Goal: Task Accomplishment & Management: Use online tool/utility

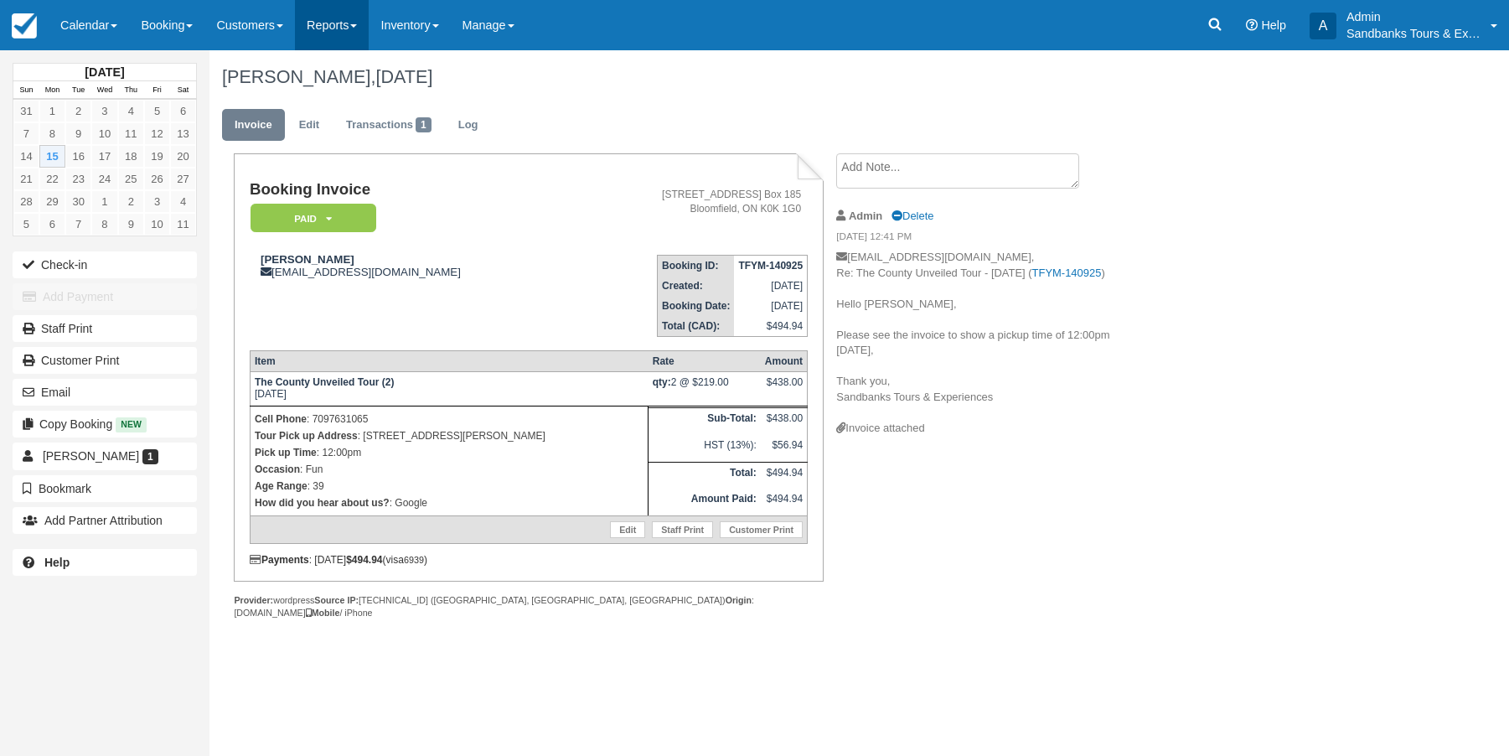
click at [365, 29] on link "Reports" at bounding box center [332, 25] width 74 height 50
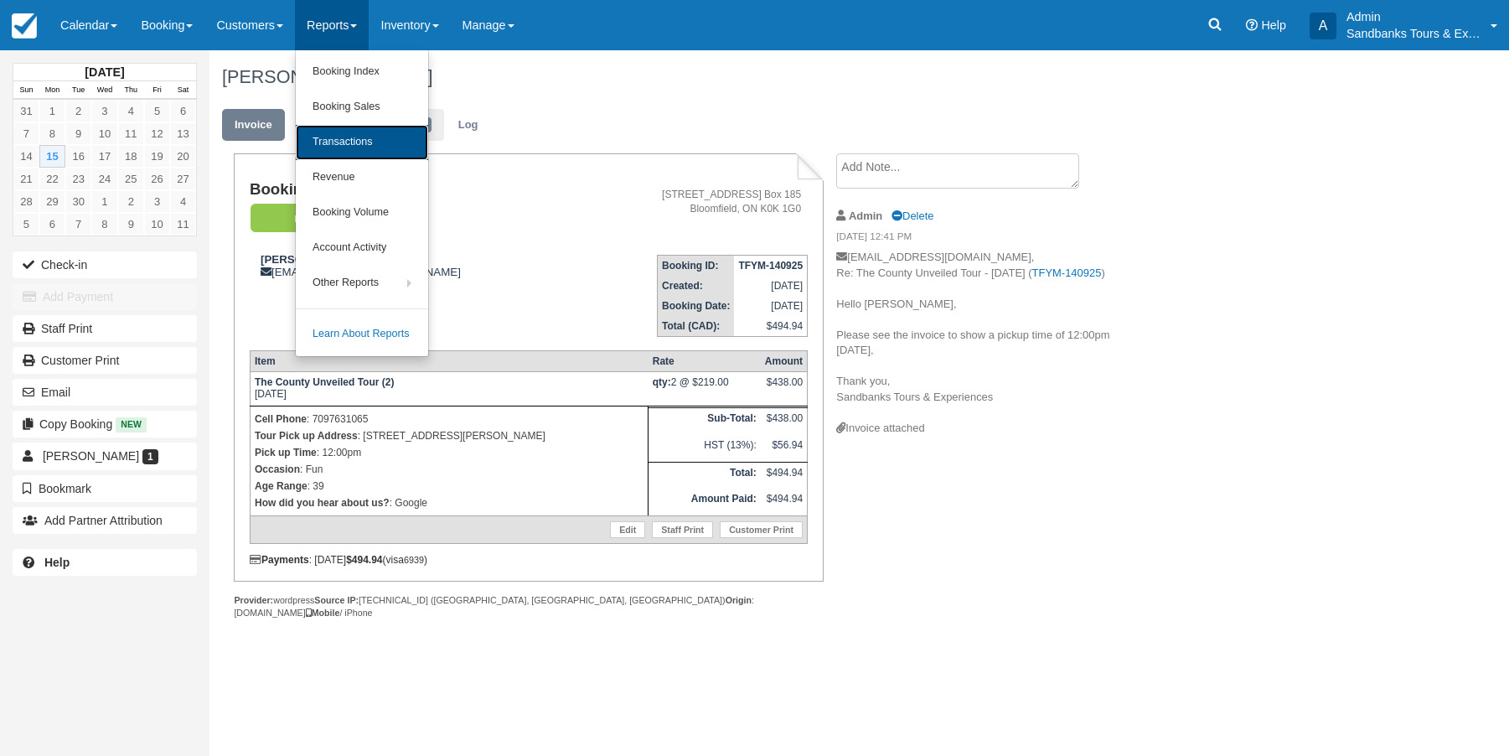
click at [353, 134] on link "Transactions" at bounding box center [362, 142] width 132 height 35
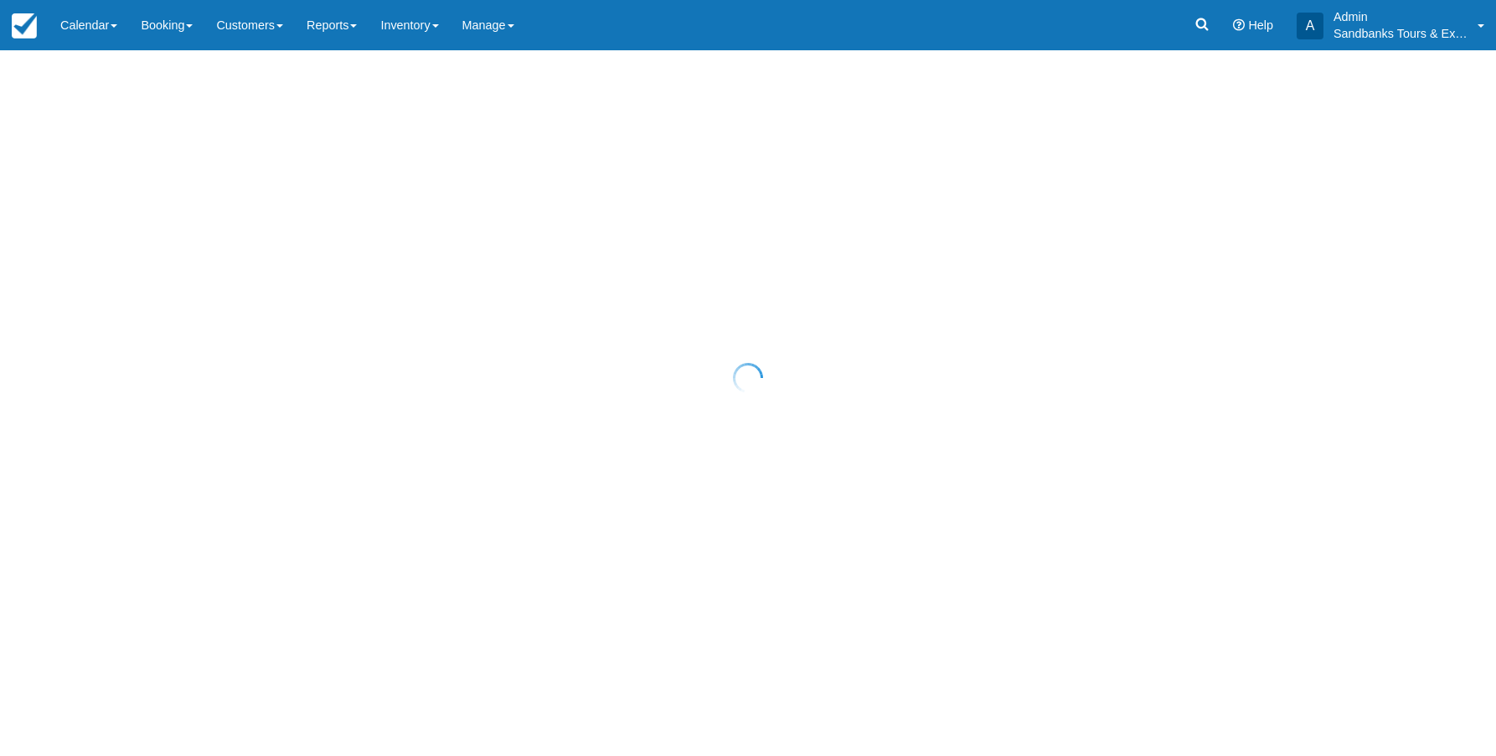
select select "10"
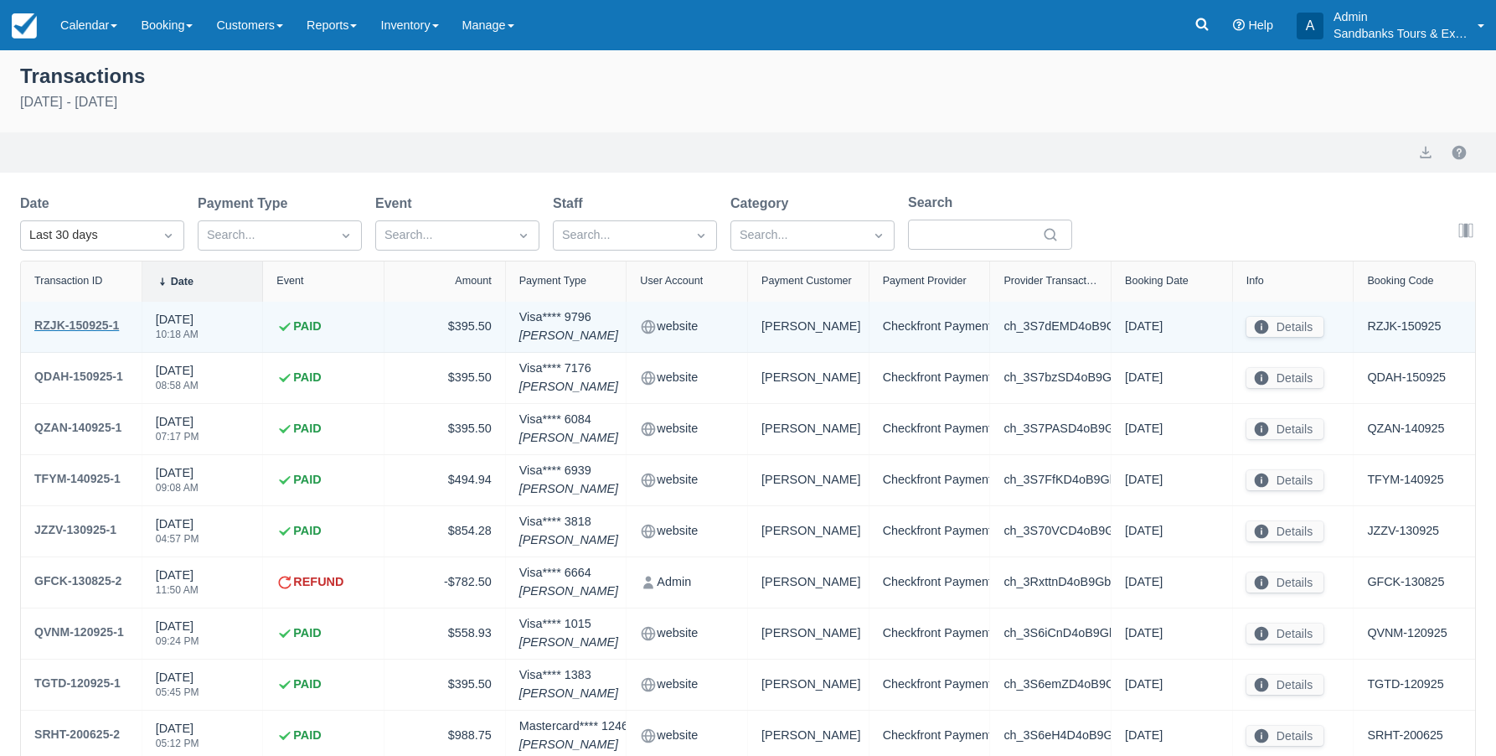
click at [100, 323] on div "RZJK-150925-1" at bounding box center [76, 325] width 85 height 20
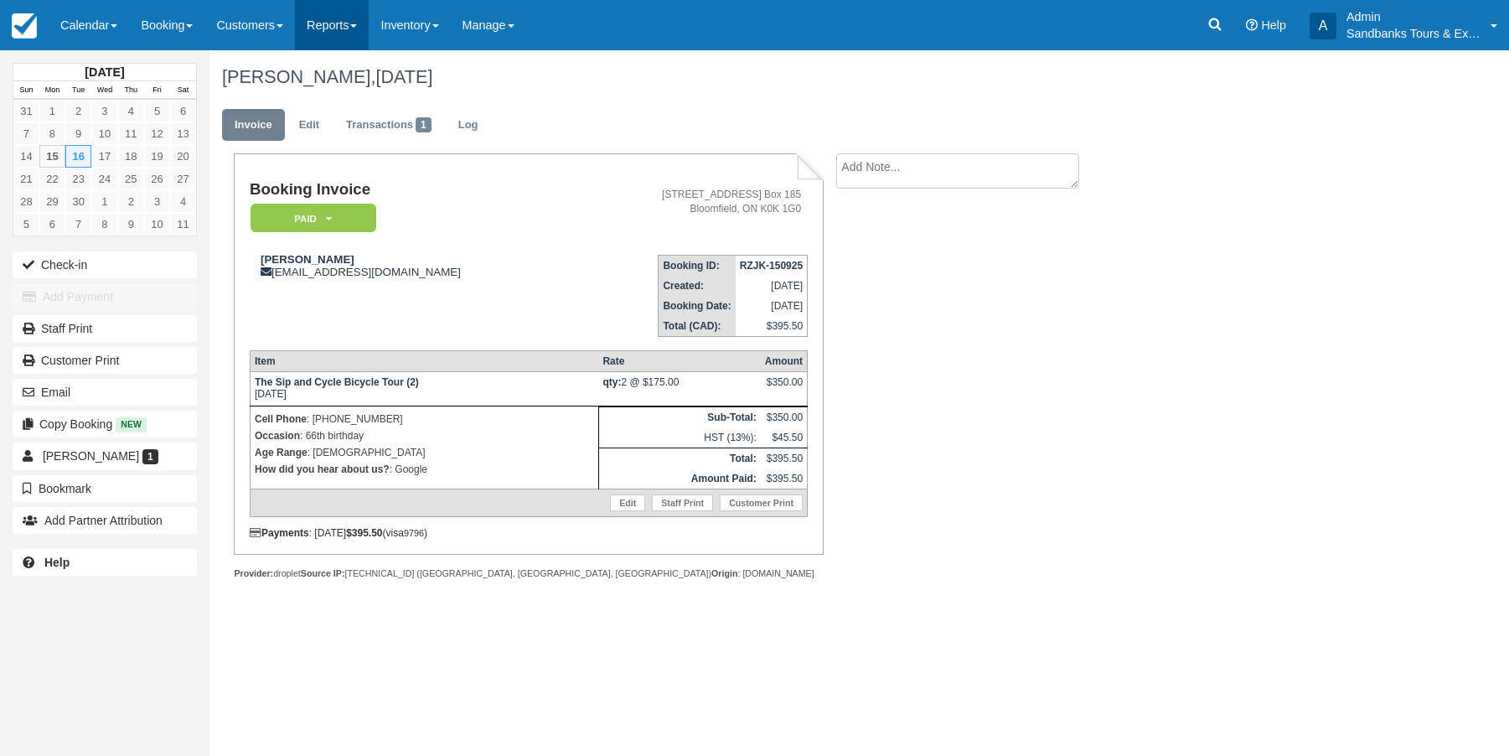
click at [347, 23] on link "Reports" at bounding box center [332, 25] width 74 height 50
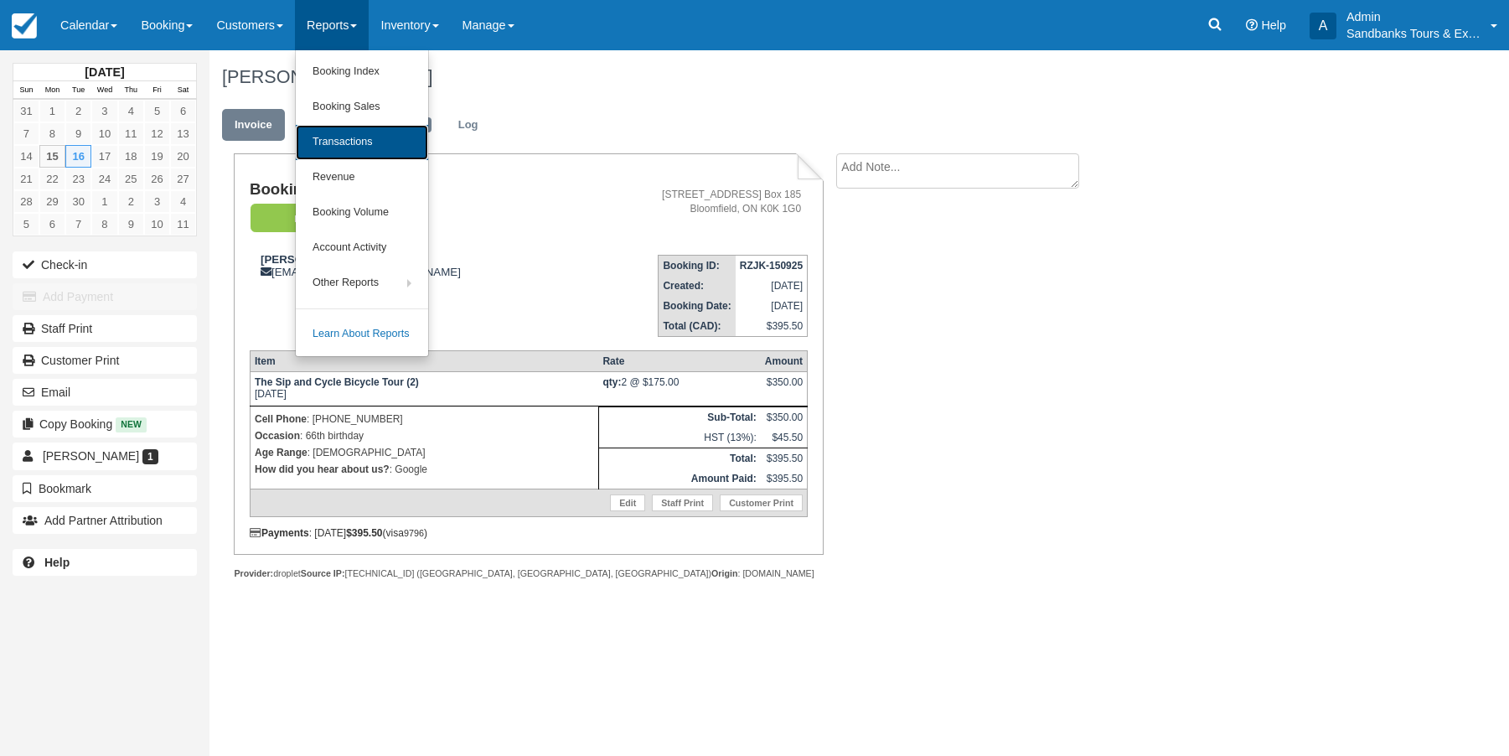
click at [348, 138] on link "Transactions" at bounding box center [362, 142] width 132 height 35
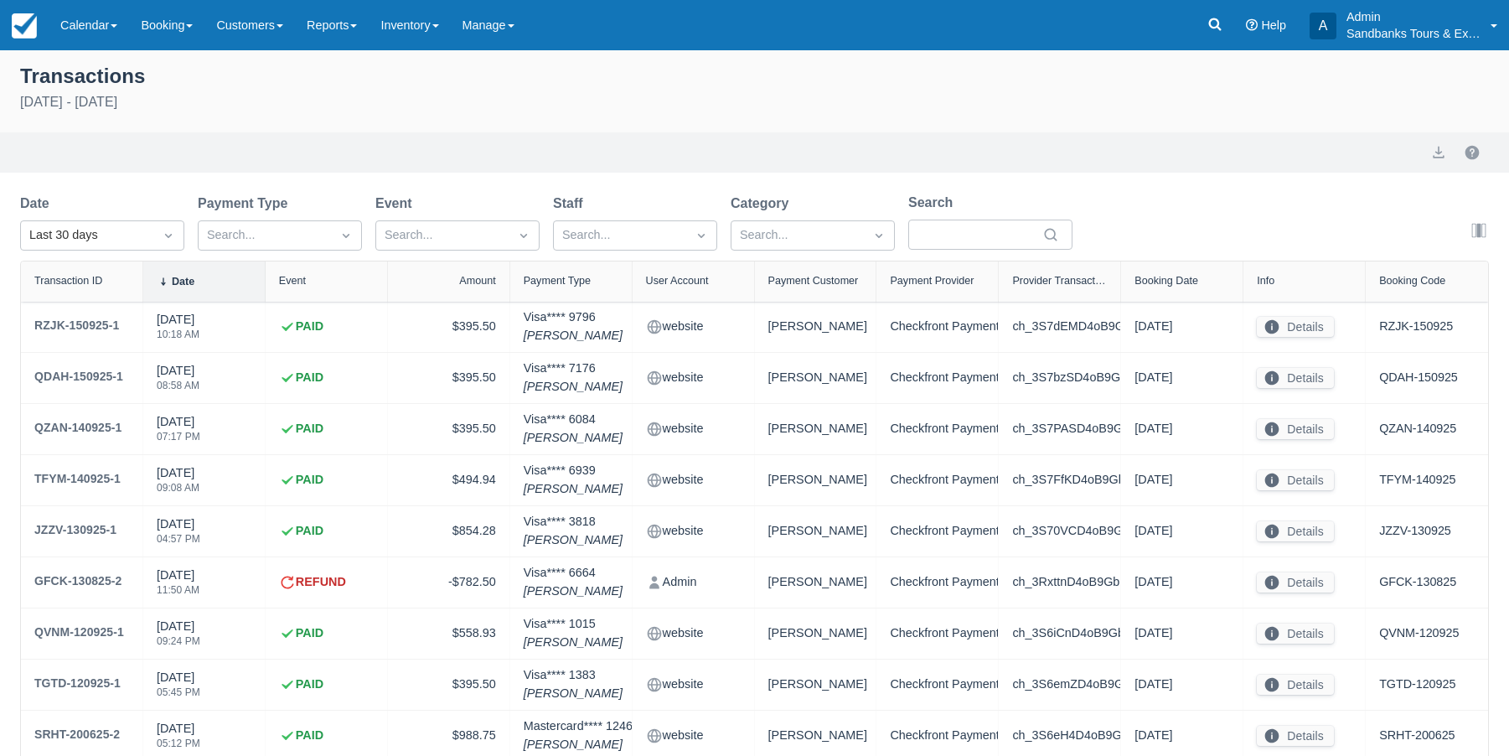
select select "10"
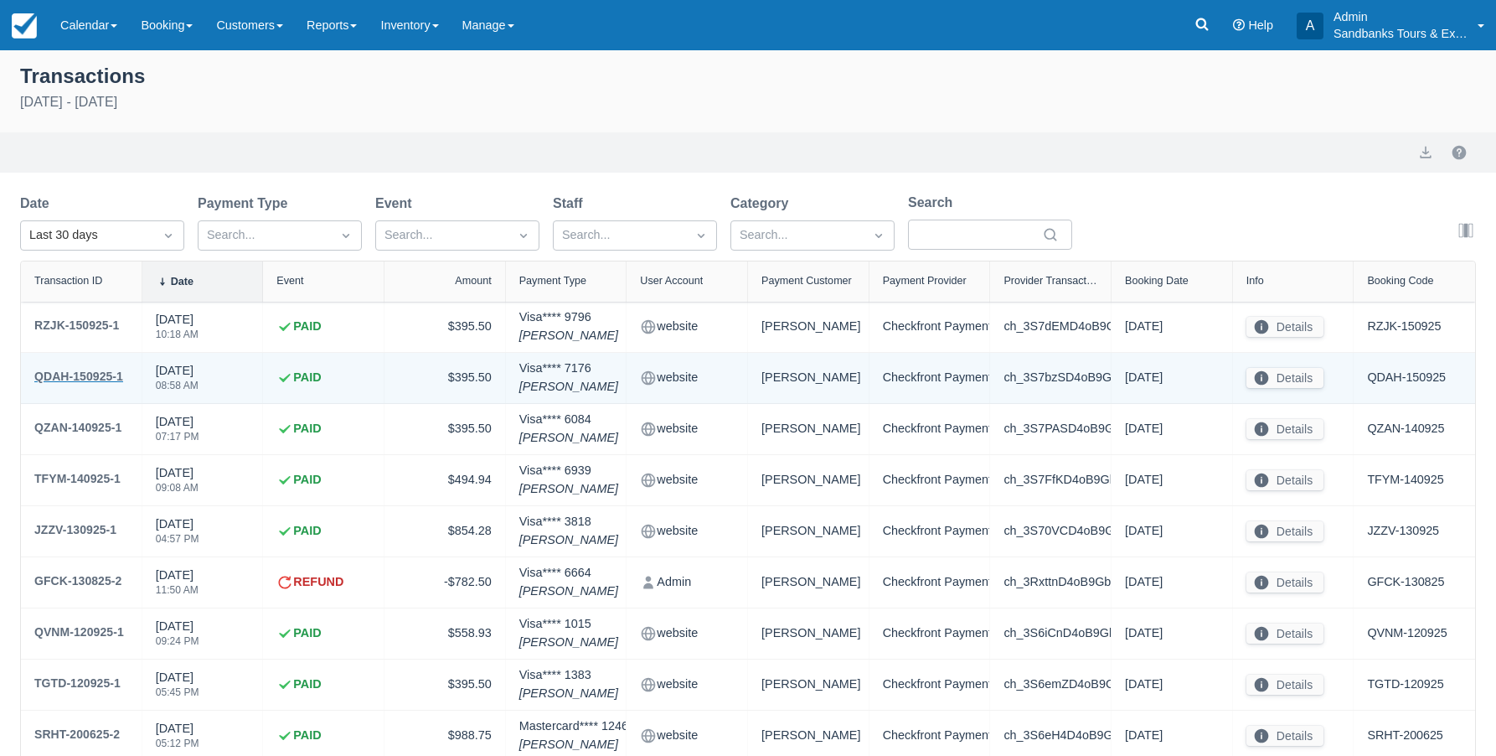
click at [80, 370] on div "QDAH-150925-1" at bounding box center [78, 376] width 89 height 20
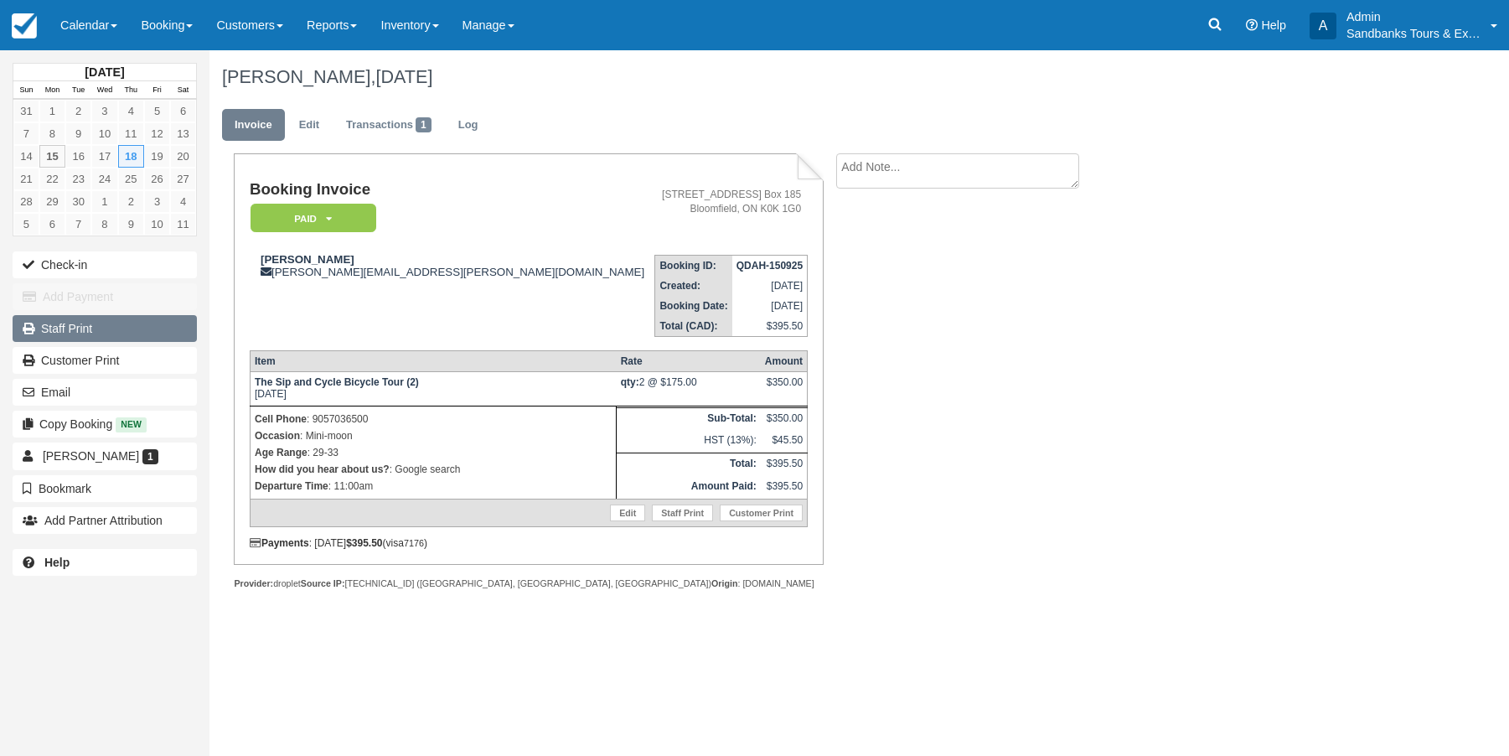
click at [63, 332] on link "Staff Print" at bounding box center [105, 328] width 184 height 27
click at [352, 28] on link "Reports" at bounding box center [332, 25] width 74 height 50
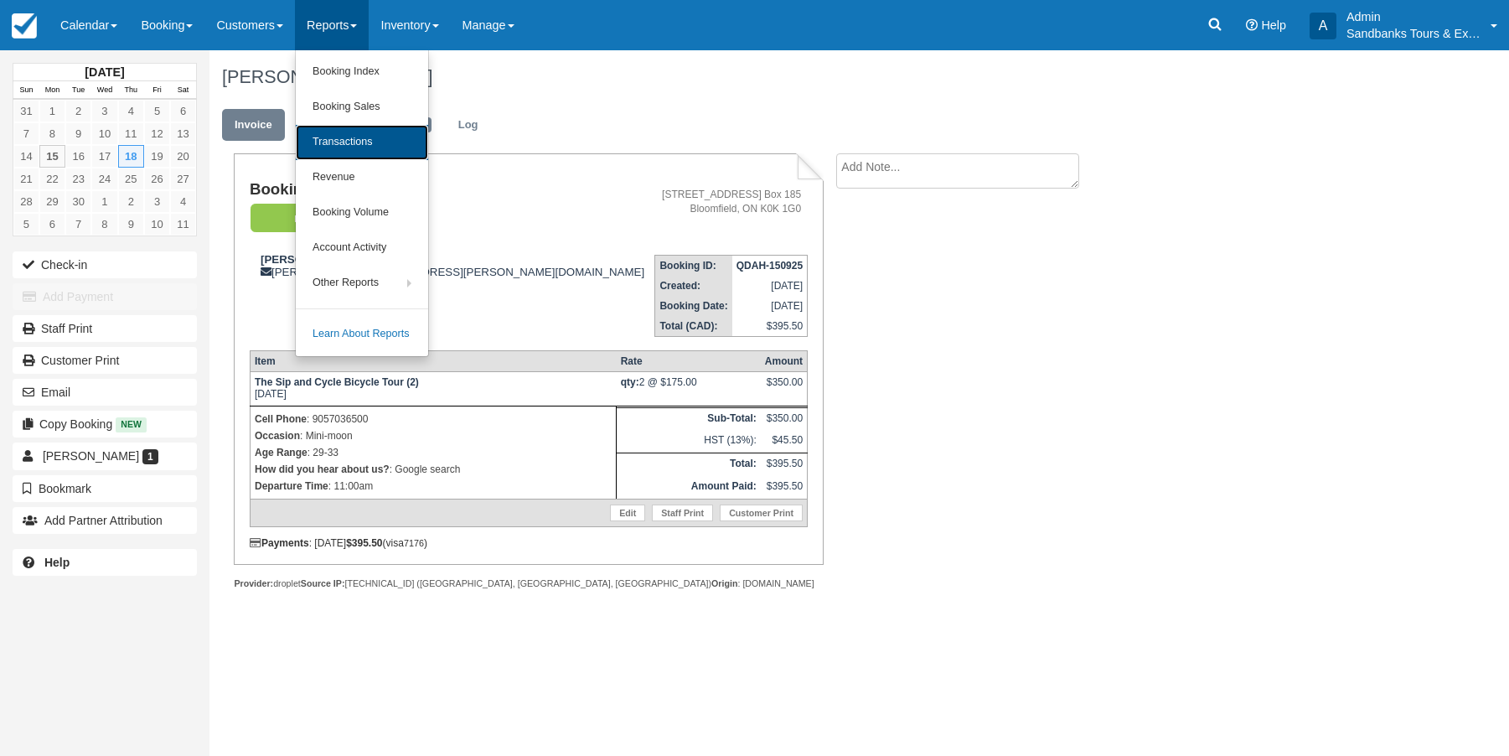
click at [336, 140] on link "Transactions" at bounding box center [362, 142] width 132 height 35
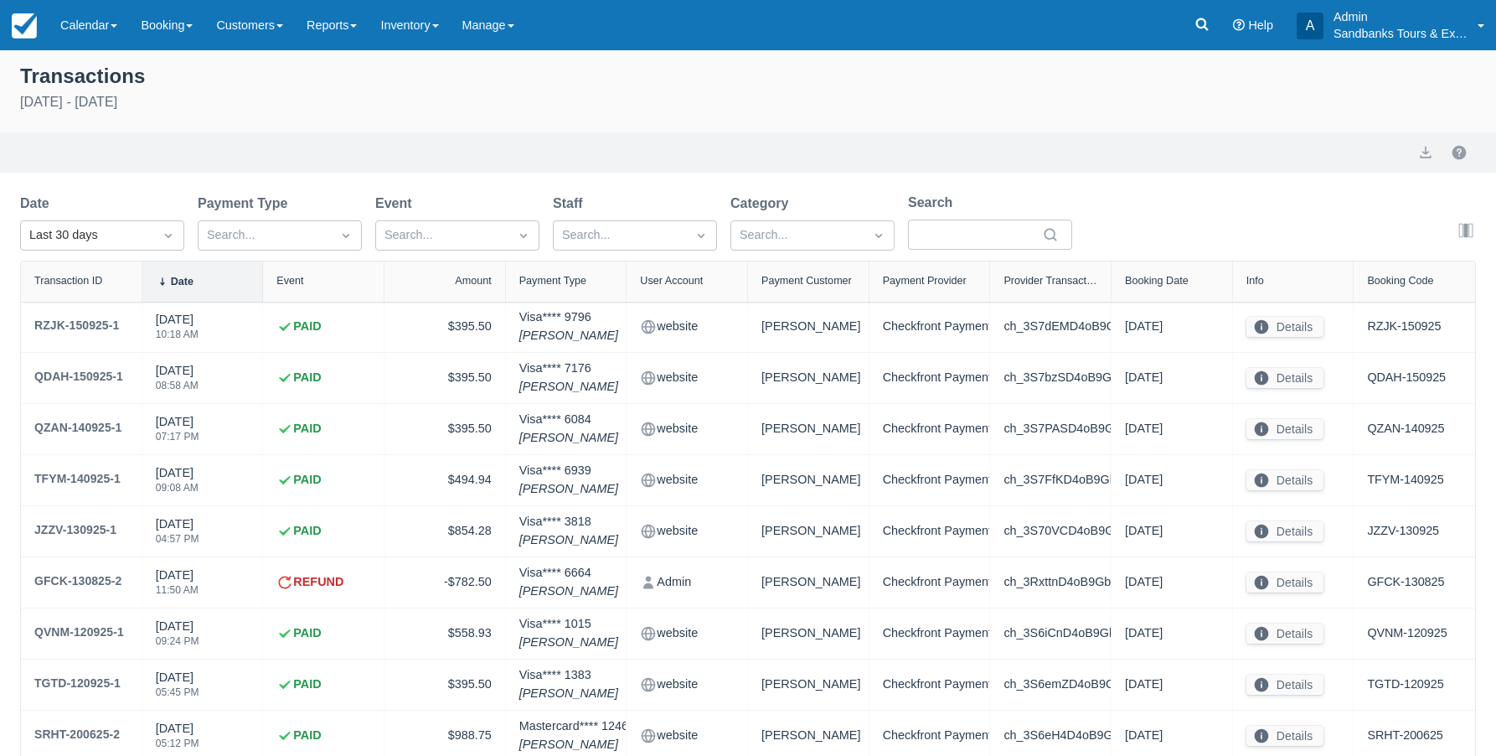
select select "10"
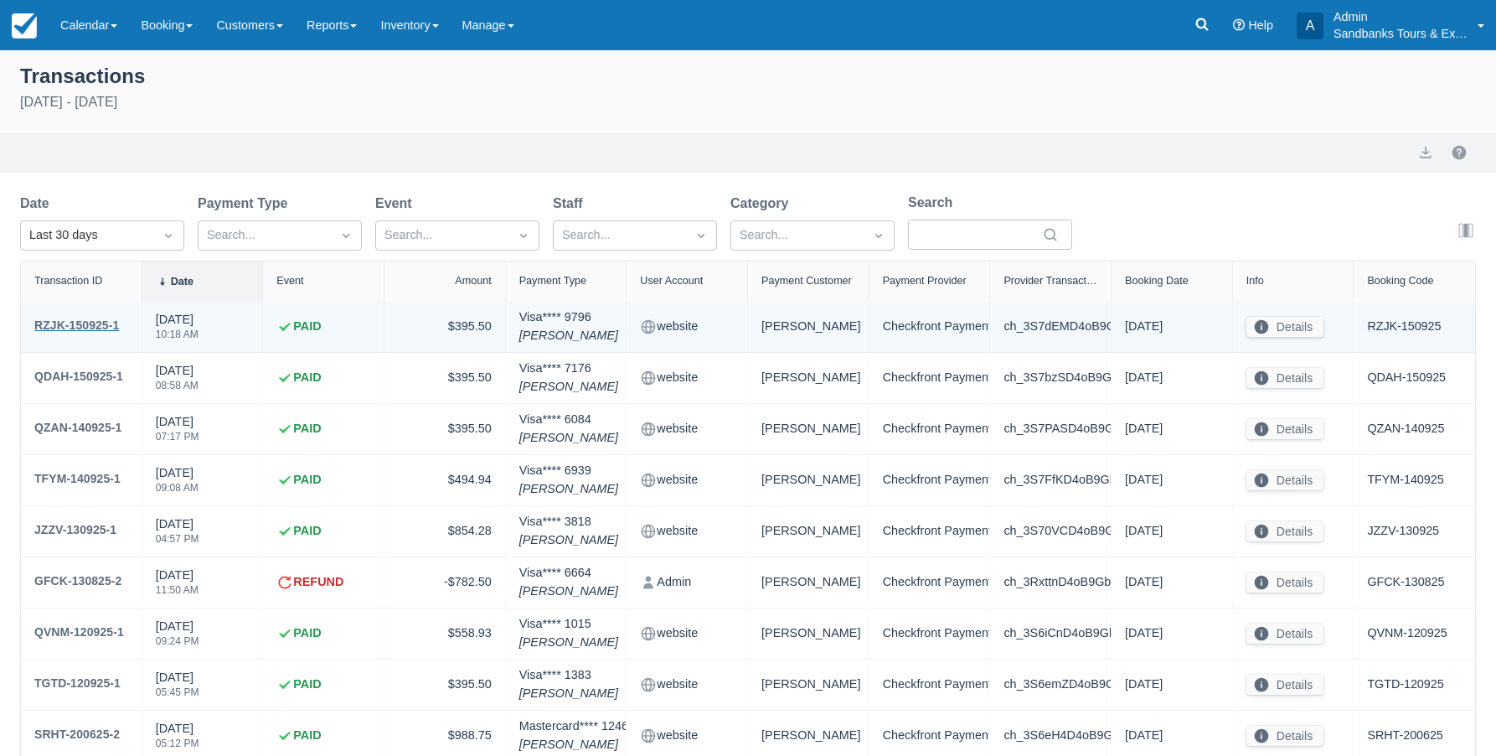
click at [94, 323] on div "RZJK-150925-1" at bounding box center [76, 325] width 85 height 20
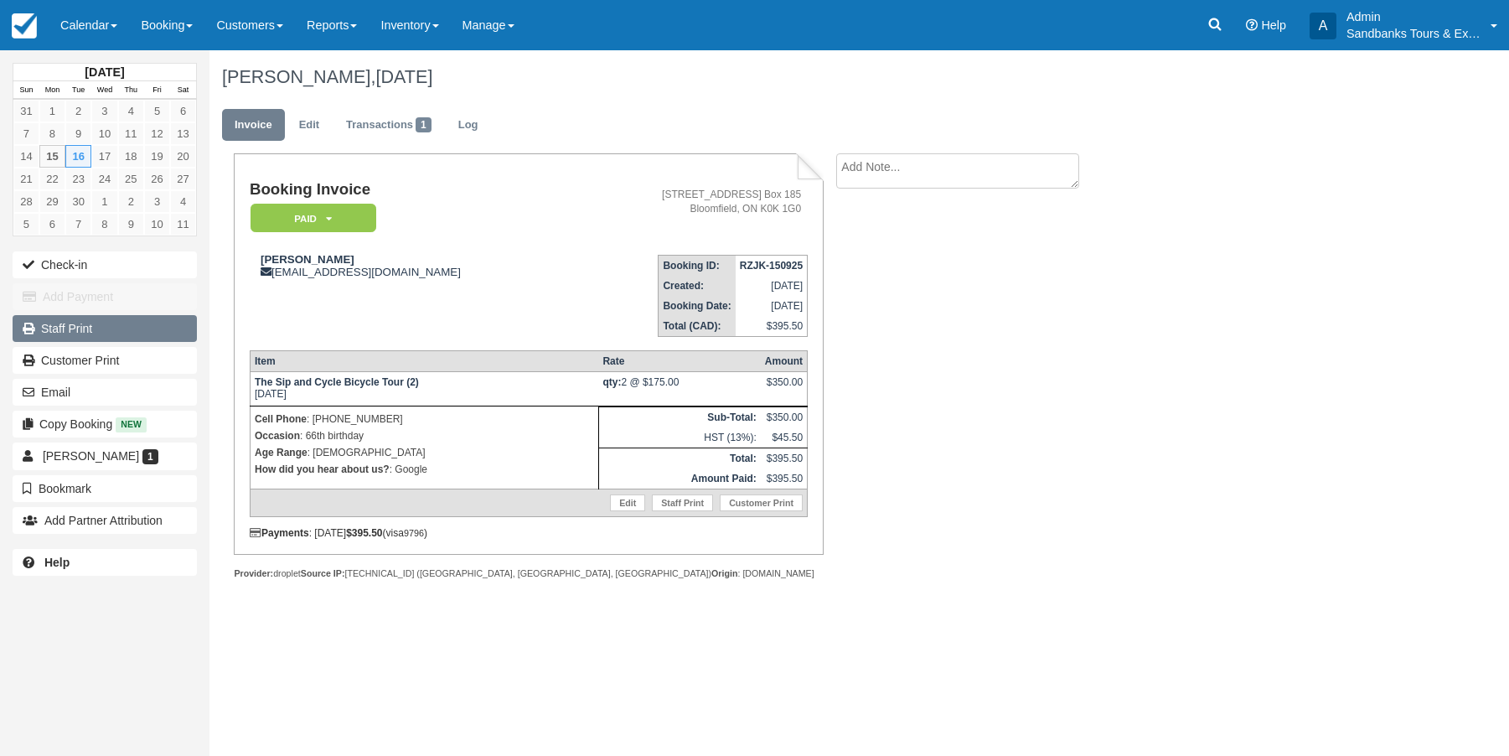
click at [54, 333] on link "Staff Print" at bounding box center [105, 328] width 184 height 27
click at [369, 28] on link "Reports" at bounding box center [332, 25] width 74 height 50
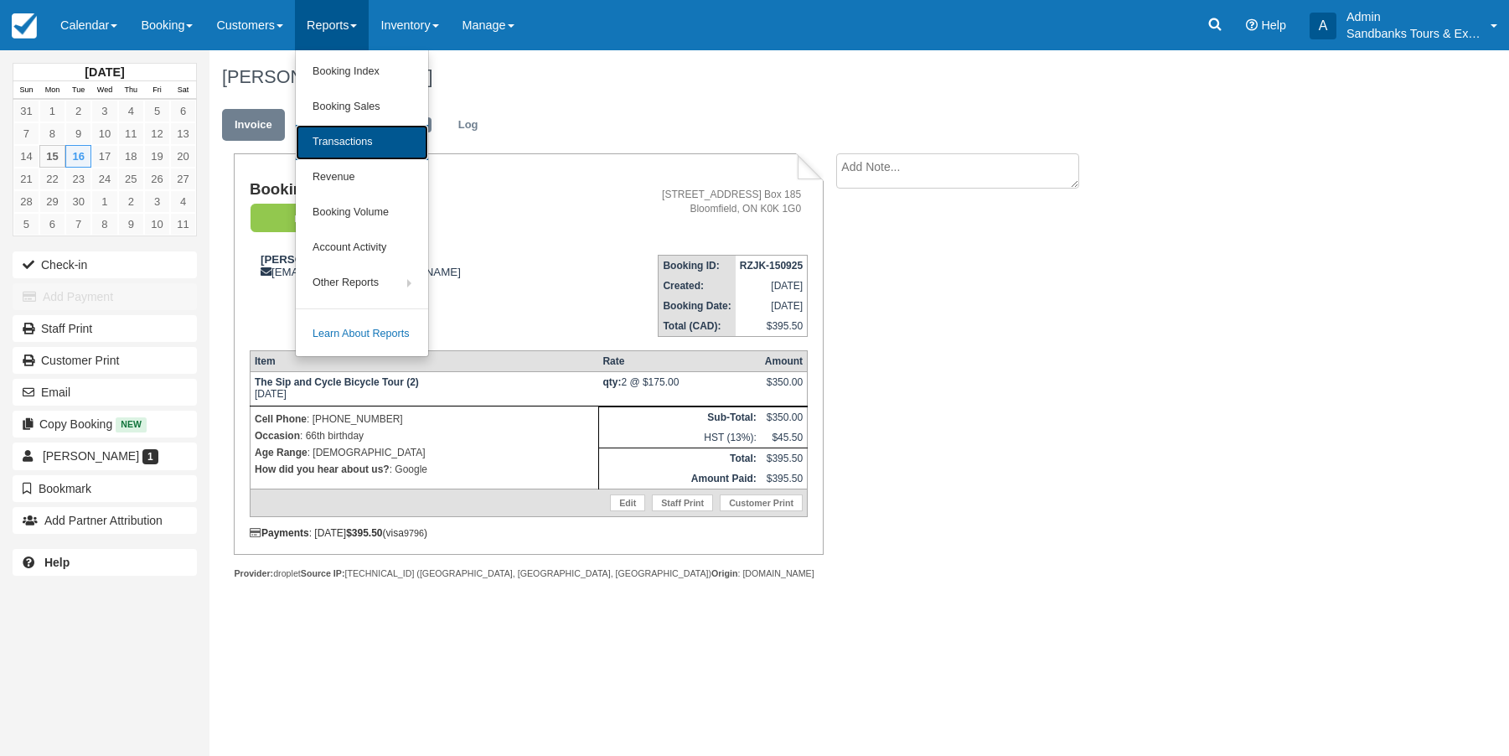
click at [364, 147] on link "Transactions" at bounding box center [362, 142] width 132 height 35
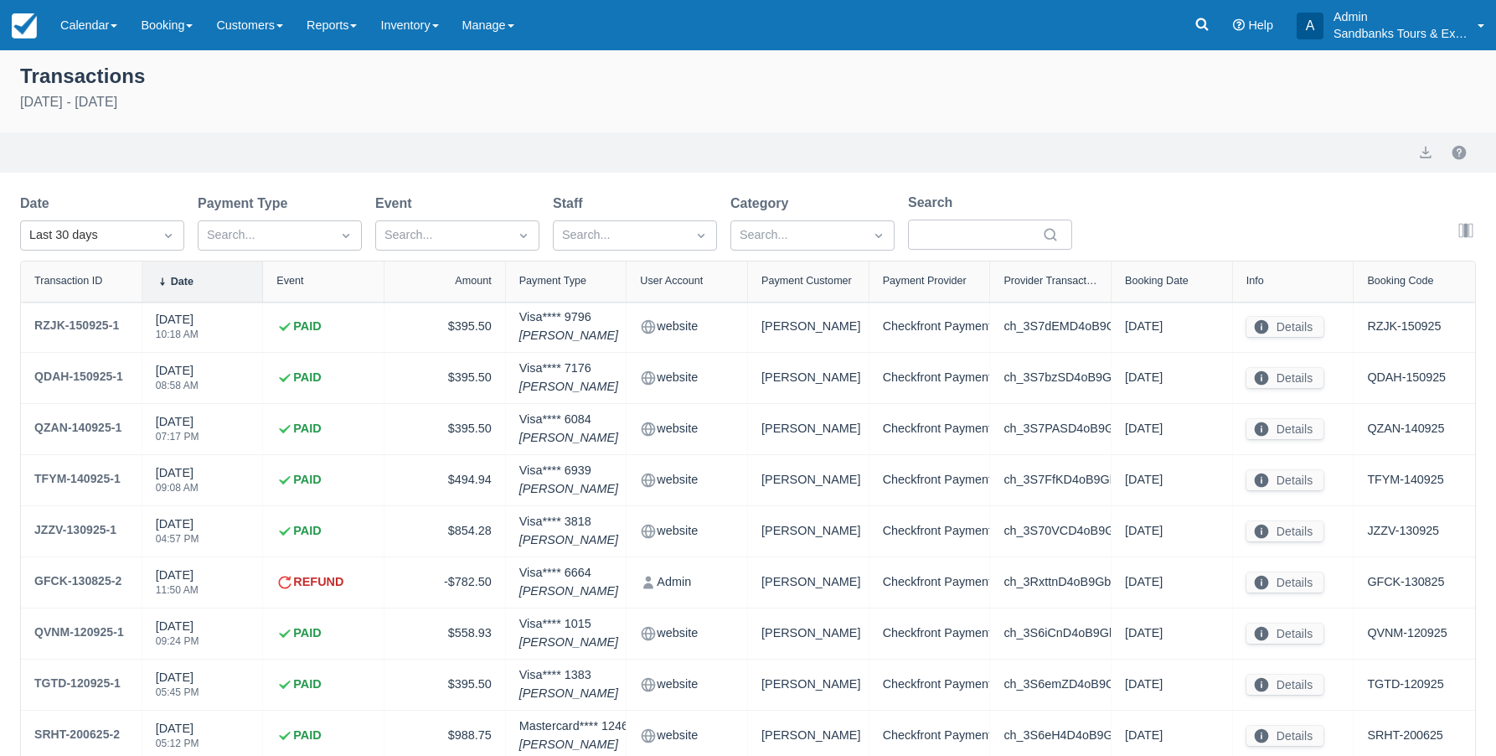
select select "10"
